Goal: Obtain resource: Download file/media

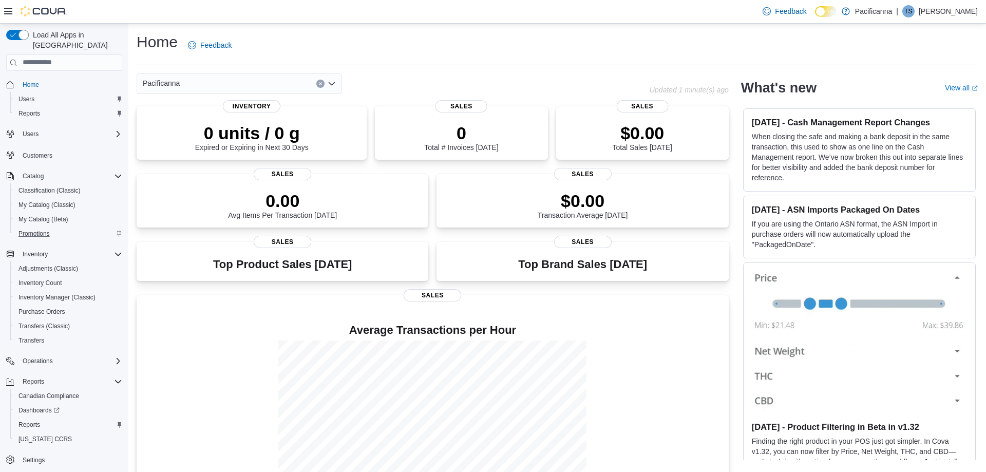
scroll to position [1, 0]
click at [30, 419] on span "Reports" at bounding box center [29, 423] width 22 height 8
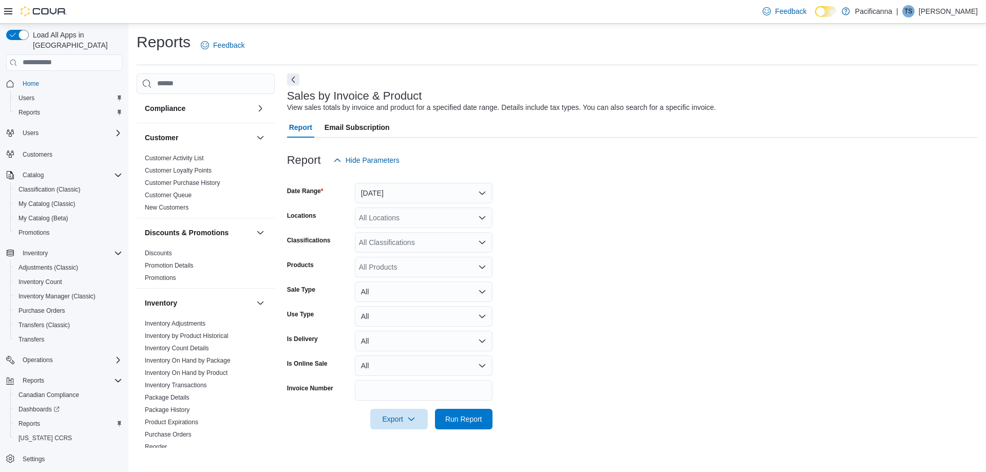
click at [383, 216] on div "All Locations" at bounding box center [424, 217] width 138 height 21
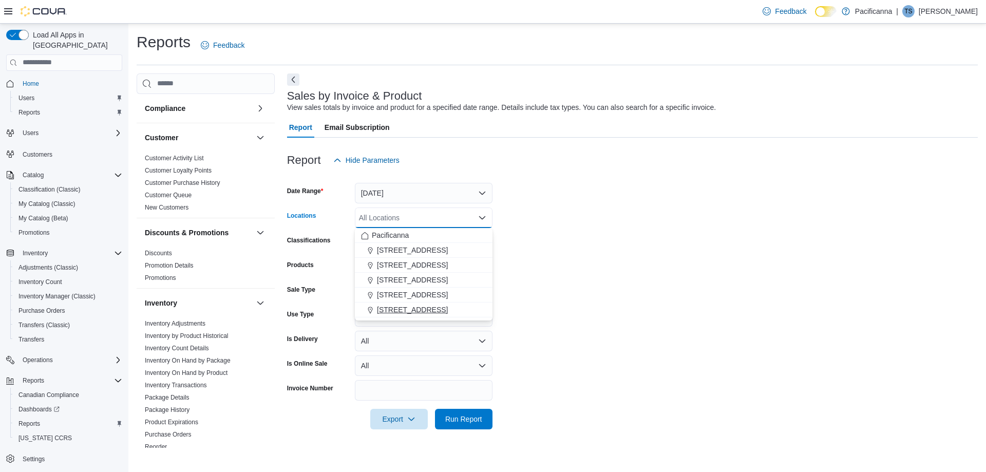
click at [396, 308] on span "7035 Market St. - Unit #2" at bounding box center [412, 309] width 71 height 10
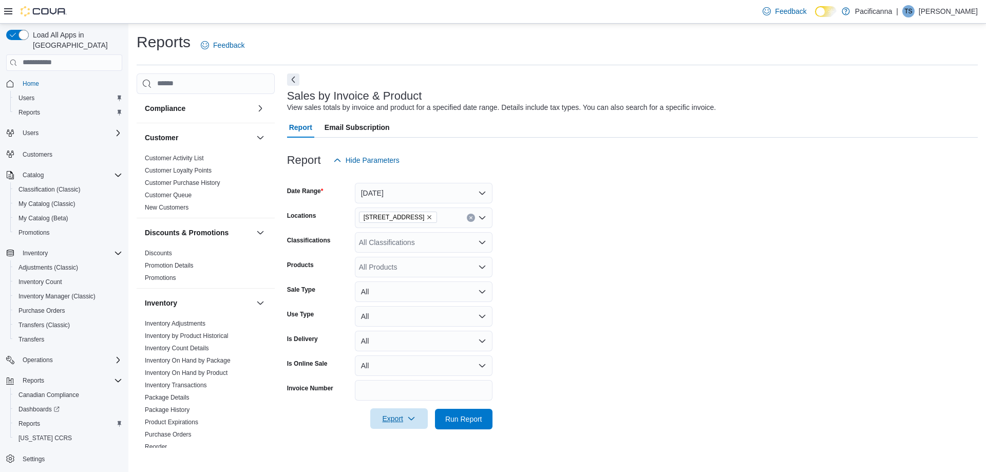
click at [396, 412] on span "Export" at bounding box center [398, 418] width 45 height 21
click at [401, 356] on span "Export to Excel" at bounding box center [400, 356] width 46 height 8
click at [576, 235] on form "Date Range Yesterday Locations 7035 Market St. - Unit #2 Classifications All Cl…" at bounding box center [632, 299] width 690 height 259
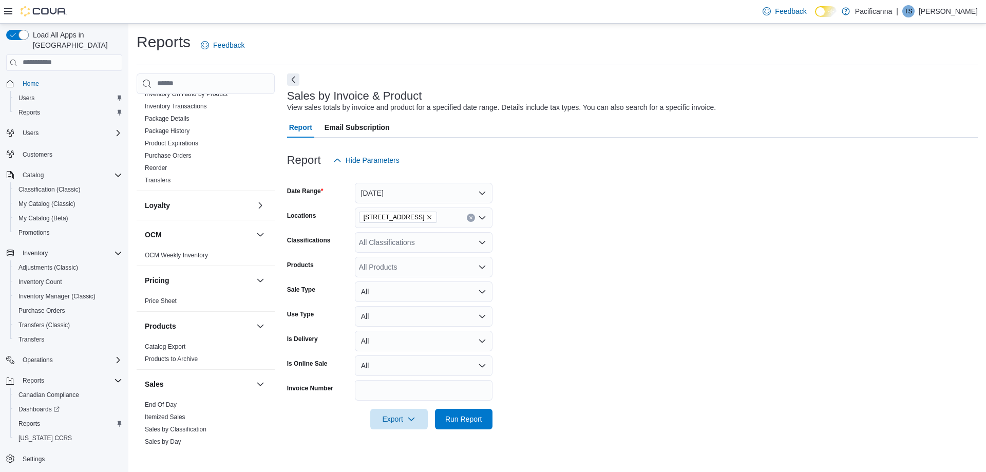
scroll to position [296, 0]
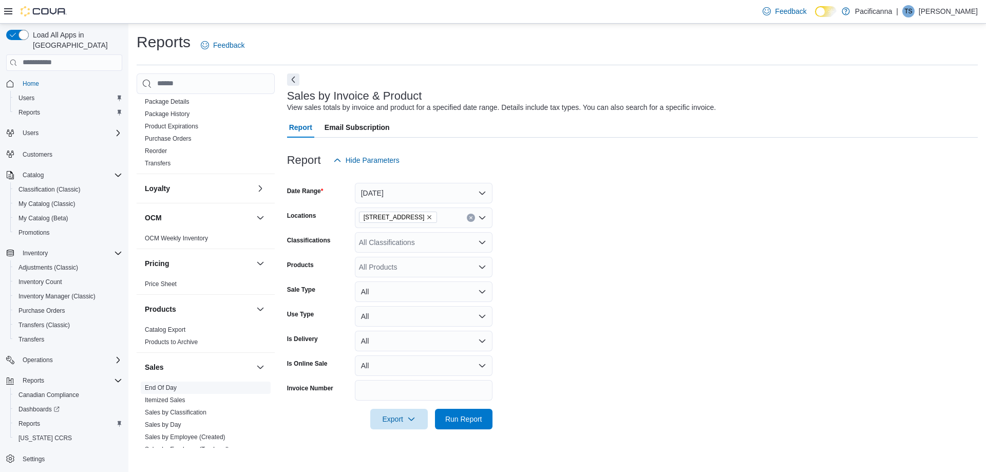
click at [164, 387] on link "End Of Day" at bounding box center [161, 387] width 32 height 7
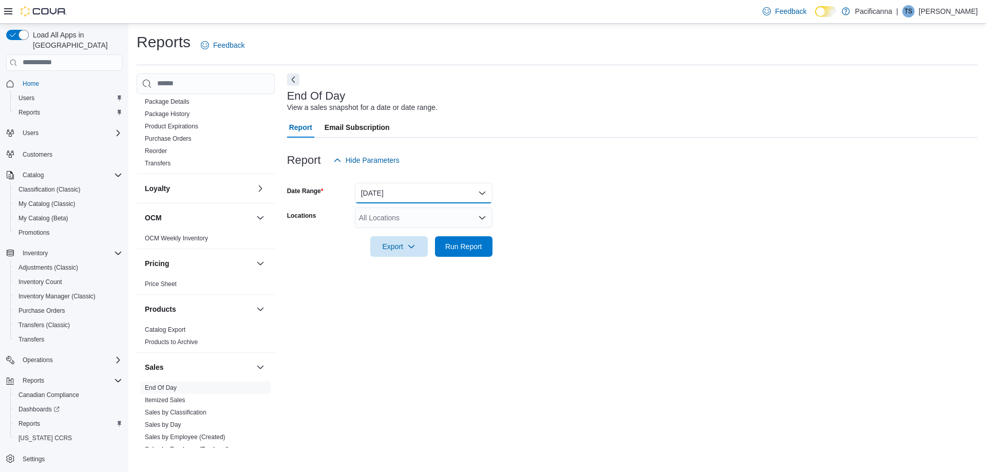
click at [402, 196] on button "Today" at bounding box center [424, 193] width 138 height 21
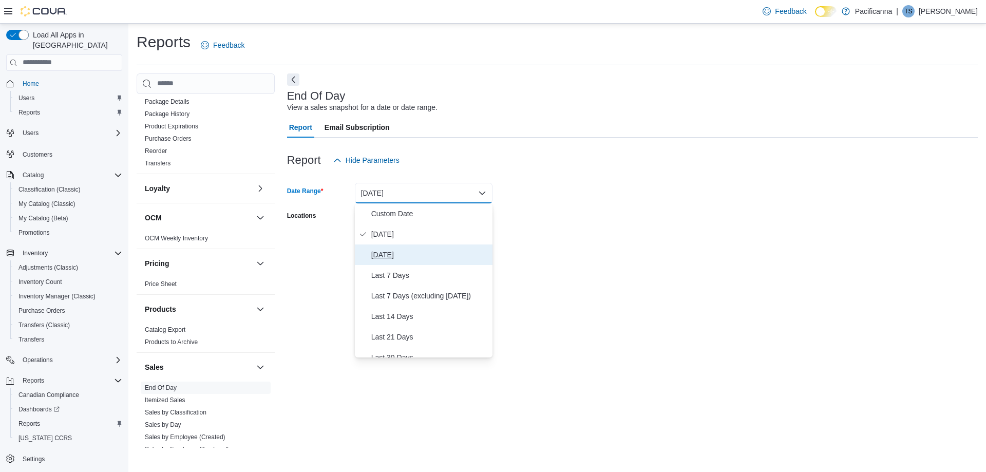
click at [390, 253] on span "Yesterday" at bounding box center [429, 254] width 117 height 12
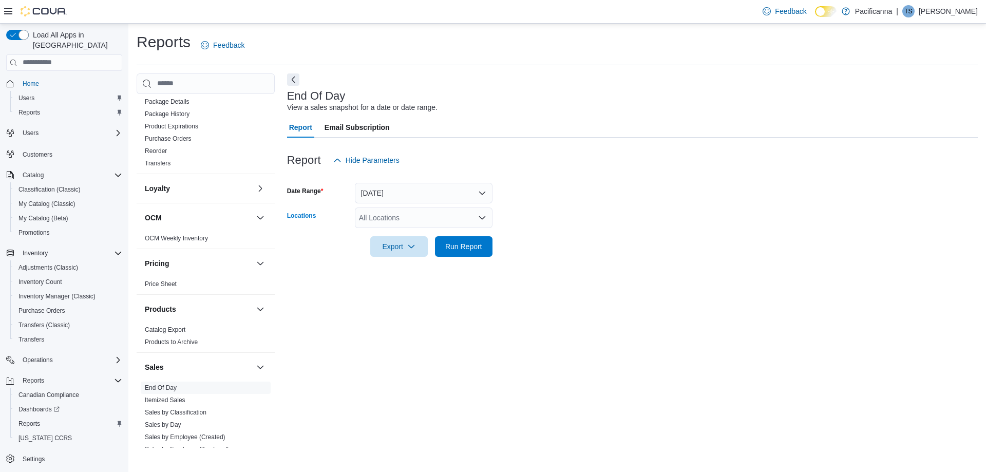
click at [400, 218] on div "All Locations" at bounding box center [424, 217] width 138 height 21
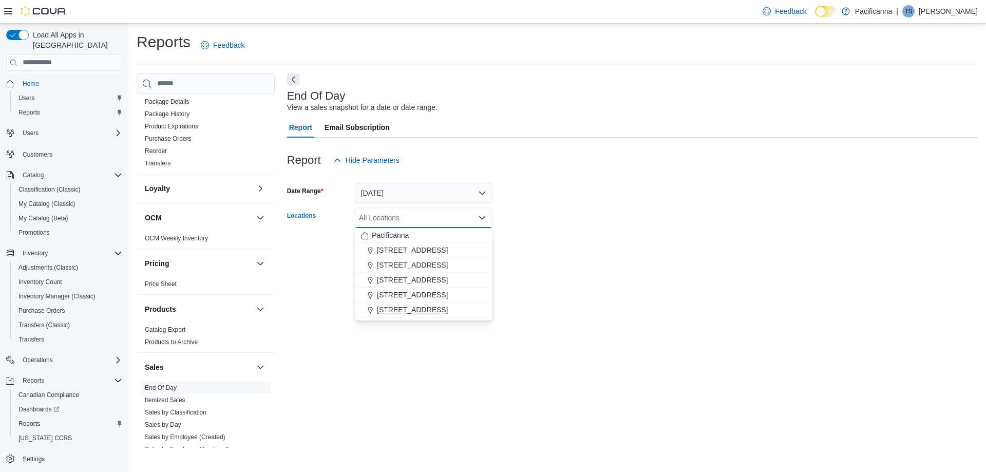
click at [397, 309] on span "7035 Market St. - Unit #2" at bounding box center [412, 309] width 71 height 10
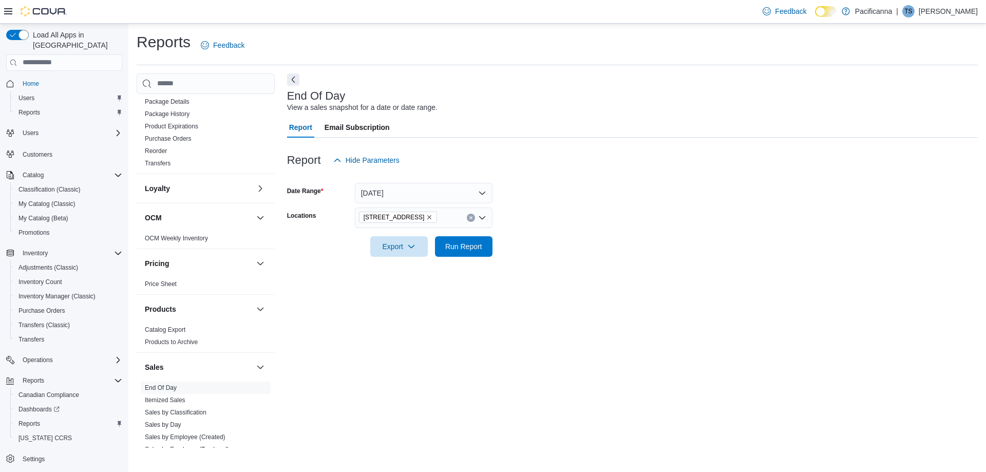
click at [564, 335] on div "End Of Day View a sales snapshot for a date or date range. Report Email Subscri…" at bounding box center [632, 260] width 690 height 374
click at [410, 248] on icon "button" at bounding box center [411, 246] width 8 height 8
click at [405, 284] on span "Export to Pdf" at bounding box center [400, 287] width 46 height 8
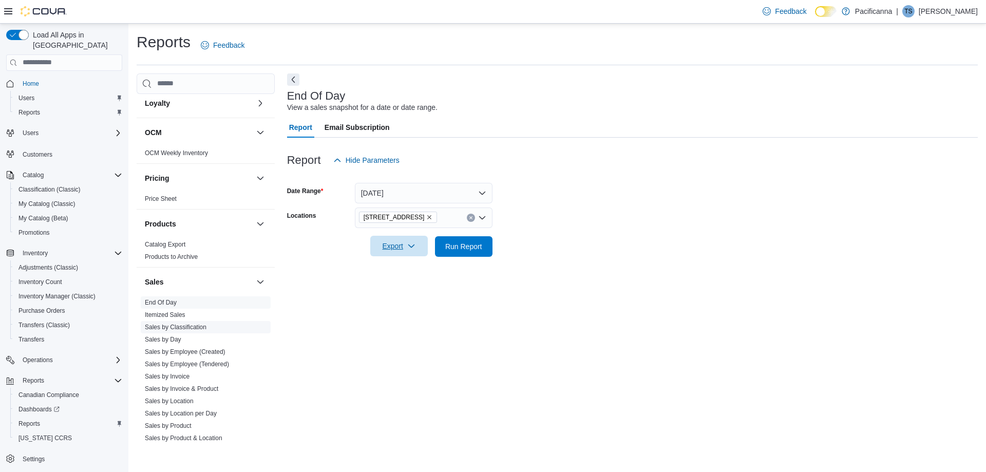
scroll to position [394, 0]
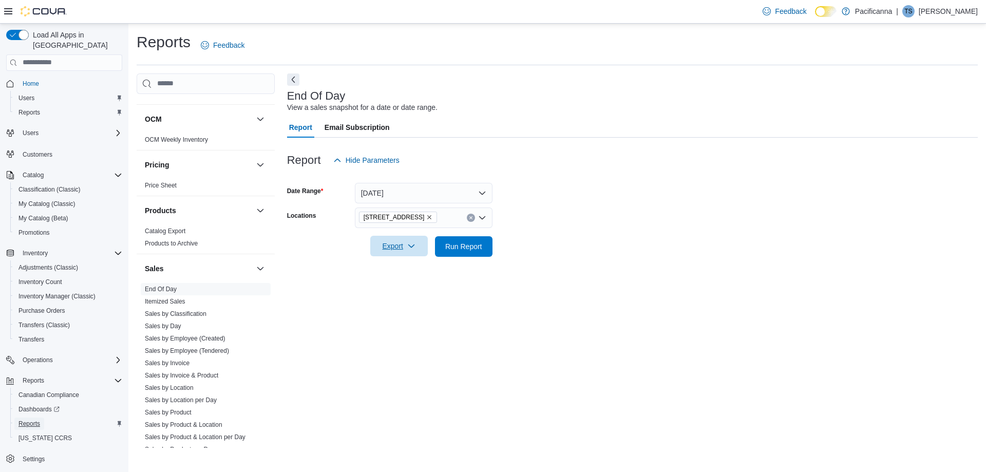
click at [31, 419] on span "Reports" at bounding box center [29, 423] width 22 height 8
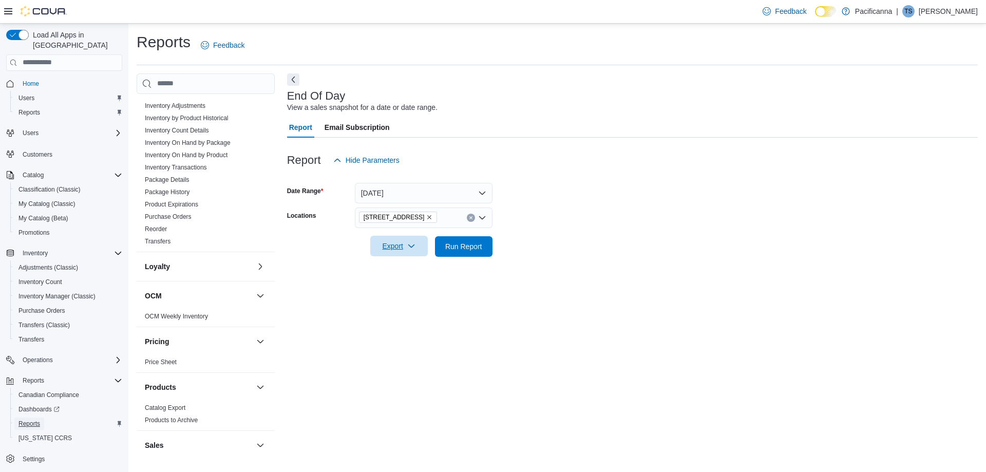
scroll to position [197, 0]
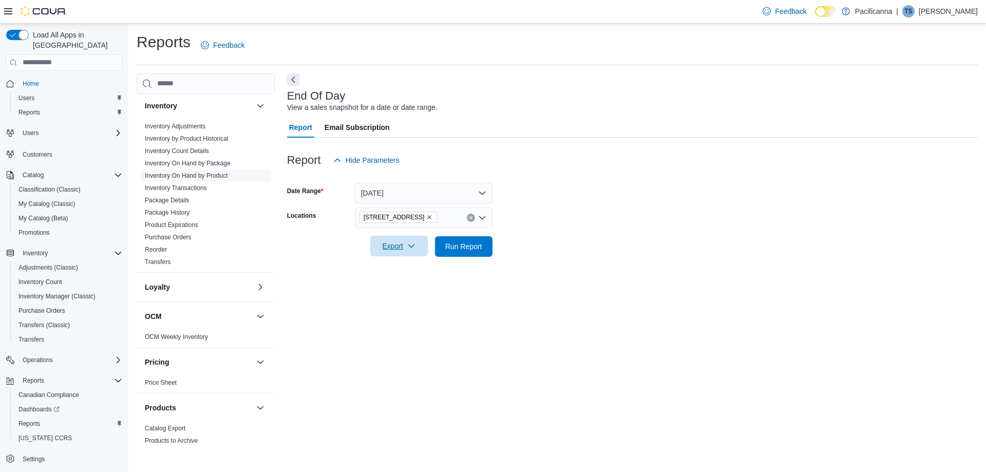
click at [218, 172] on link "Inventory On Hand by Product" at bounding box center [186, 175] width 83 height 7
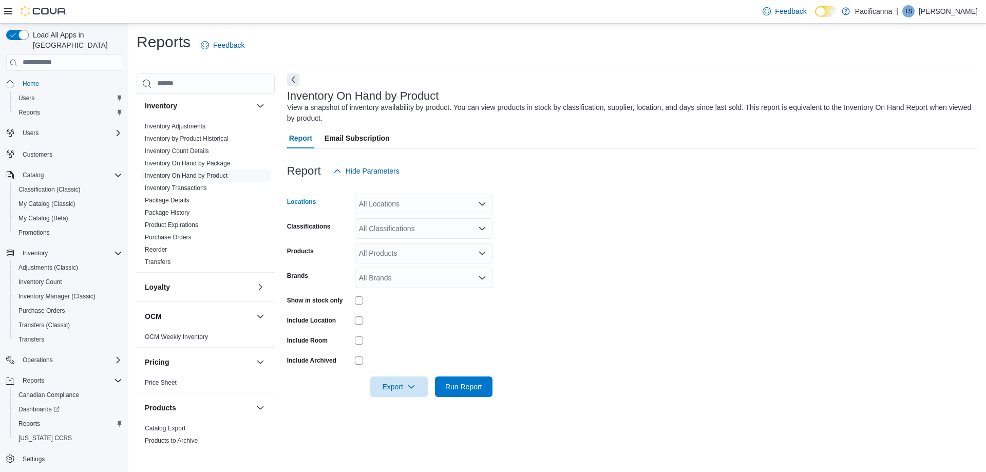
click at [431, 202] on div "All Locations" at bounding box center [424, 204] width 138 height 21
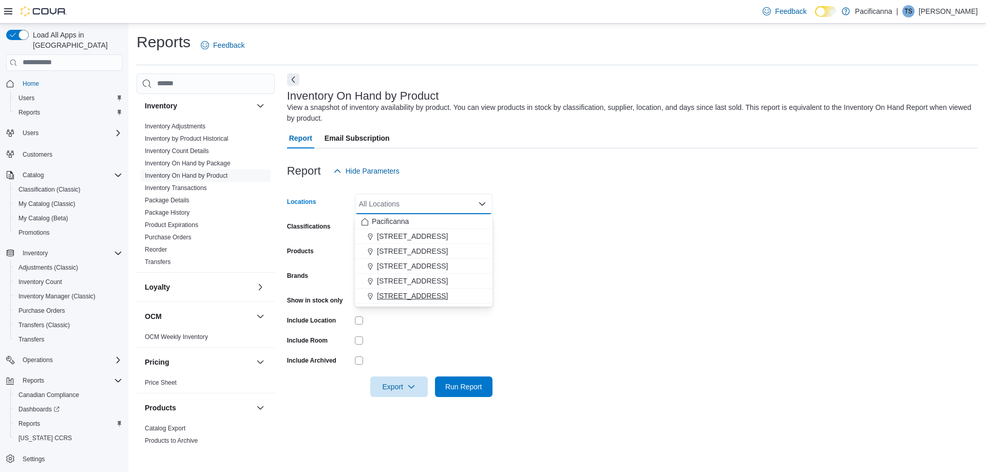
click at [419, 295] on span "7035 Market St. - Unit #2" at bounding box center [412, 296] width 71 height 10
click at [397, 383] on span "Export" at bounding box center [398, 386] width 45 height 21
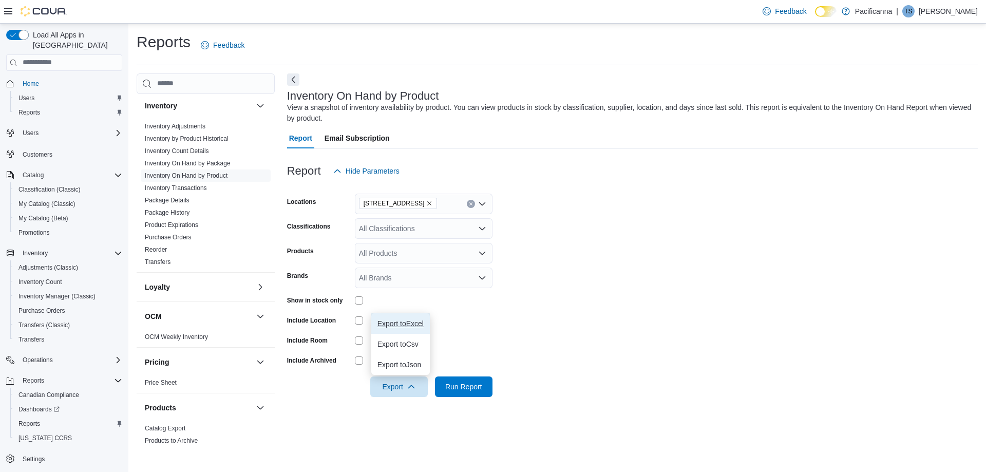
click at [411, 323] on span "Export to Excel" at bounding box center [400, 323] width 46 height 8
